Goal: Information Seeking & Learning: Learn about a topic

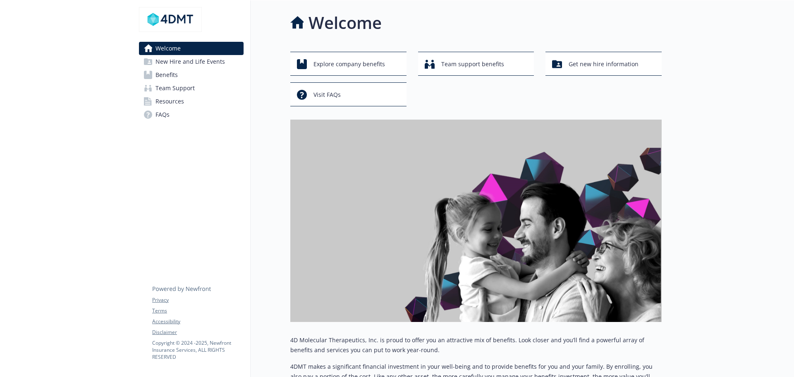
click at [166, 73] on span "Benefits" at bounding box center [166, 74] width 22 height 13
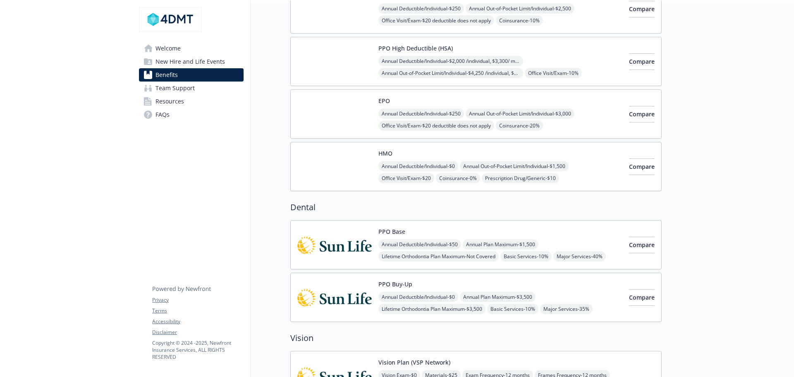
scroll to position [165, 0]
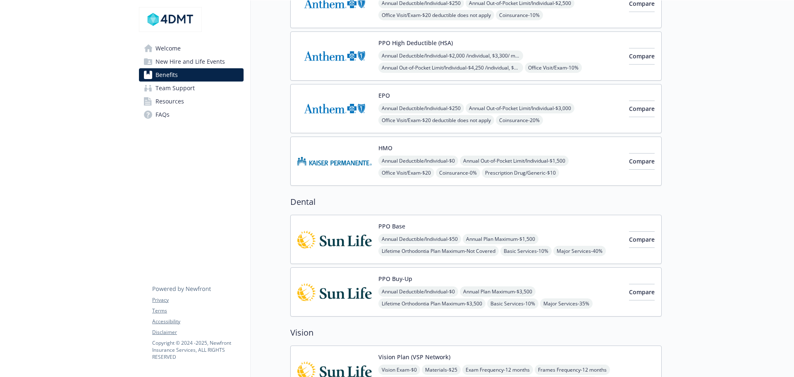
click at [400, 149] on div "HMO Annual Deductible/Individual - $0 Annual Out-of-Pocket Limit/Individual - $…" at bounding box center [500, 160] width 244 height 35
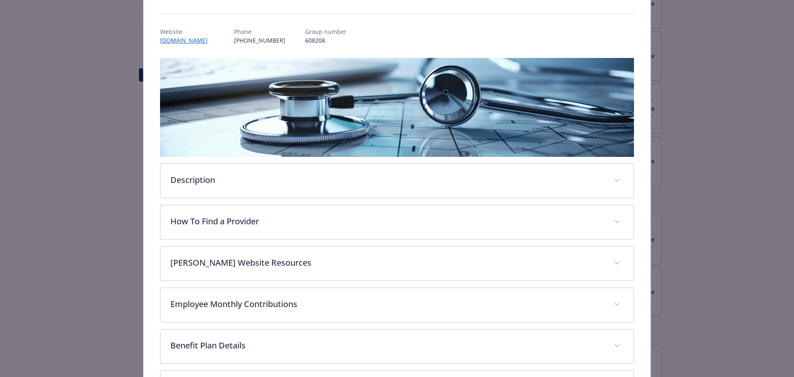
scroll to position [155, 0]
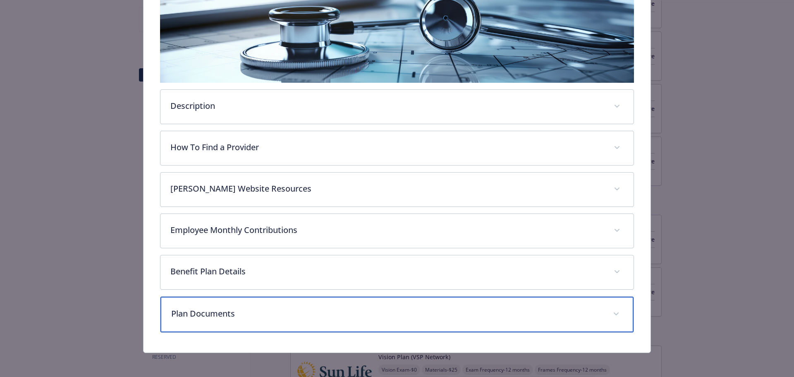
click at [217, 312] on p "Plan Documents" at bounding box center [387, 313] width 432 height 12
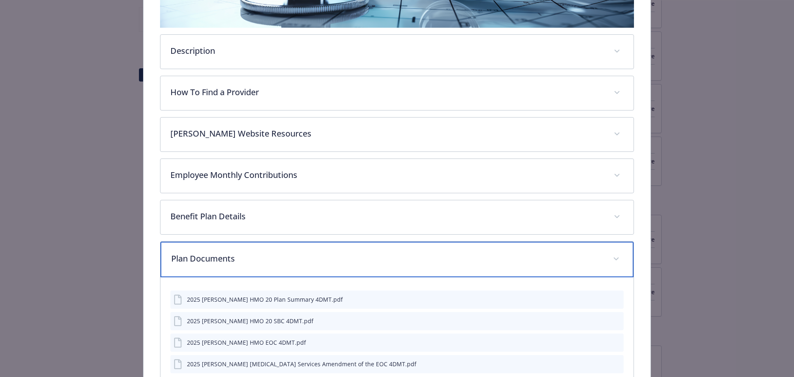
scroll to position [269, 0]
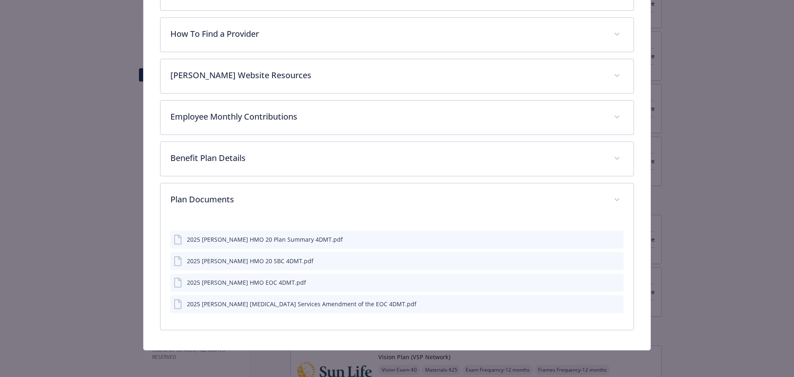
click at [298, 304] on div "2025 [PERSON_NAME] [MEDICAL_DATA] Services Amendment of the EOC 4DMT.pdf" at bounding box center [301, 303] width 229 height 9
click at [612, 301] on icon "preview file" at bounding box center [615, 304] width 7 height 6
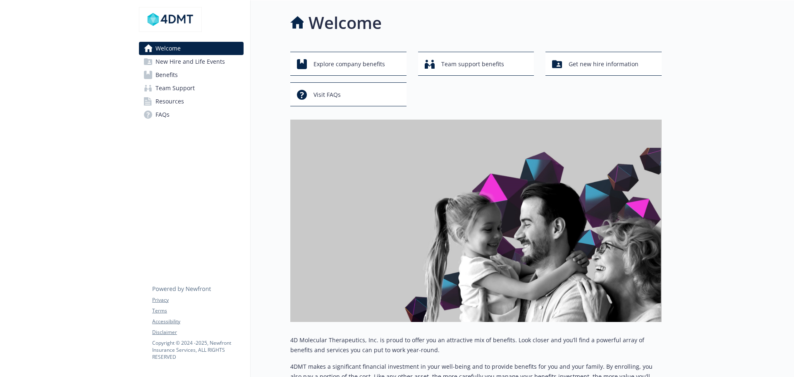
click at [169, 77] on span "Benefits" at bounding box center [166, 74] width 22 height 13
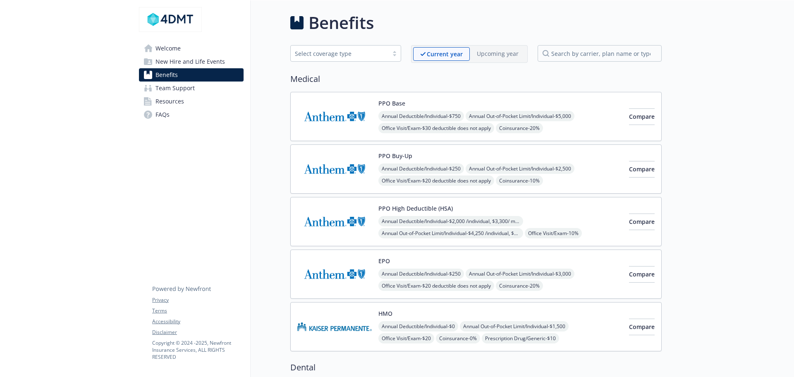
click at [432, 174] on div "Annual Deductible/Individual - $250 Annual Out-of-Pocket Limit/Individual - $2,…" at bounding box center [500, 198] width 244 height 71
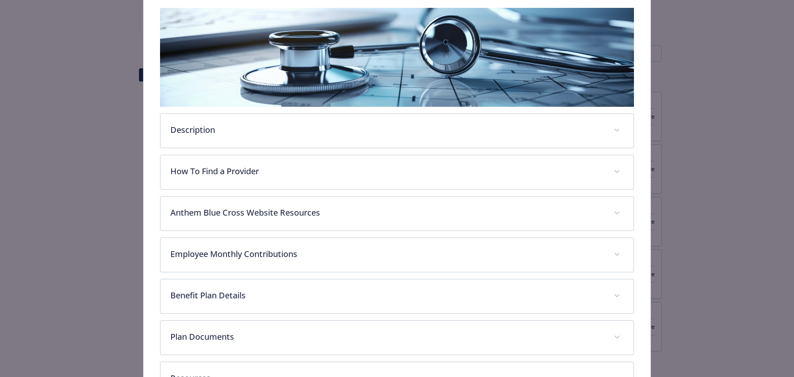
scroll to position [197, 0]
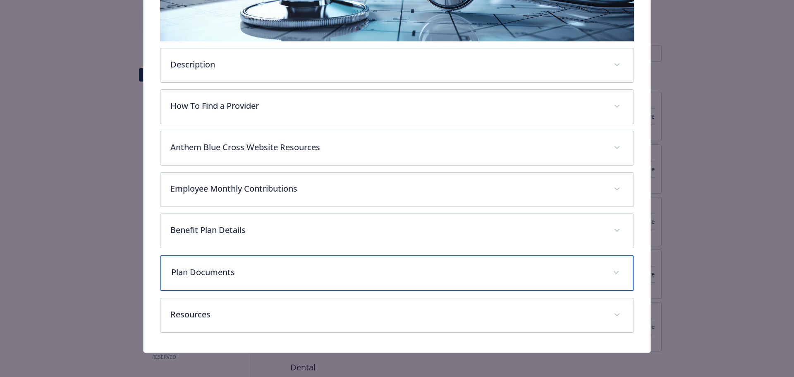
click at [215, 272] on p "Plan Documents" at bounding box center [387, 272] width 432 height 12
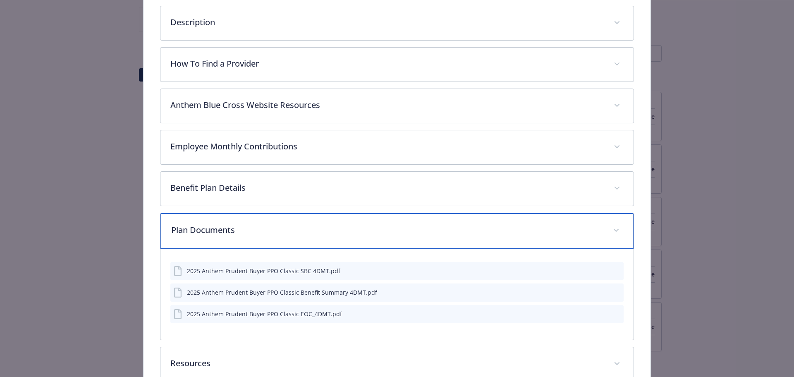
scroll to position [279, 0]
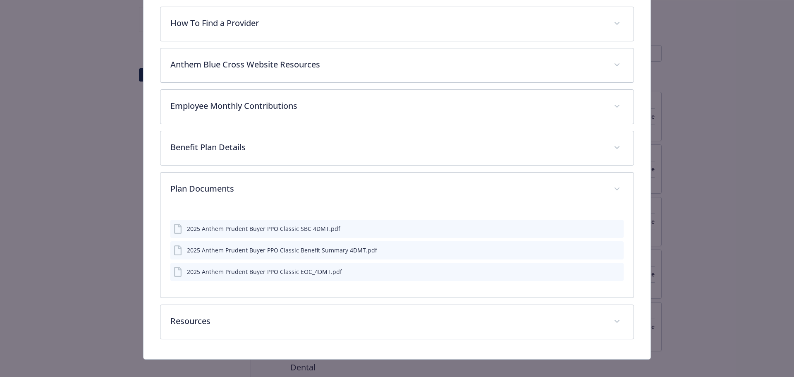
click at [612, 248] on icon "preview file" at bounding box center [615, 249] width 7 height 6
